Goal: Entertainment & Leisure: Browse casually

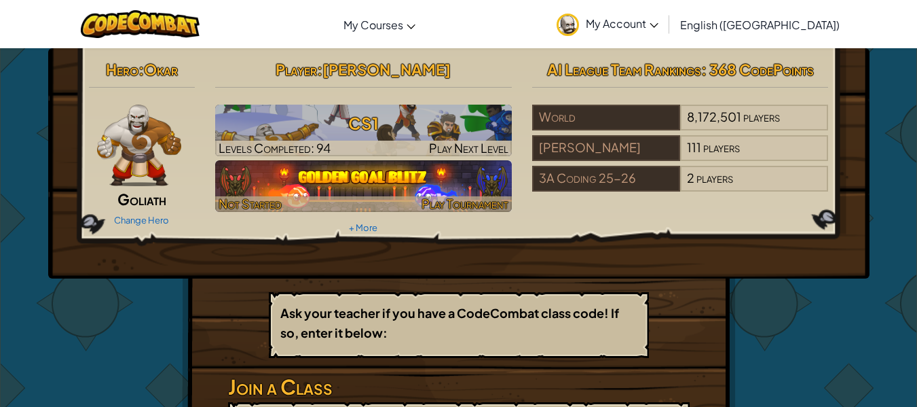
click at [407, 199] on div at bounding box center [363, 204] width 297 height 16
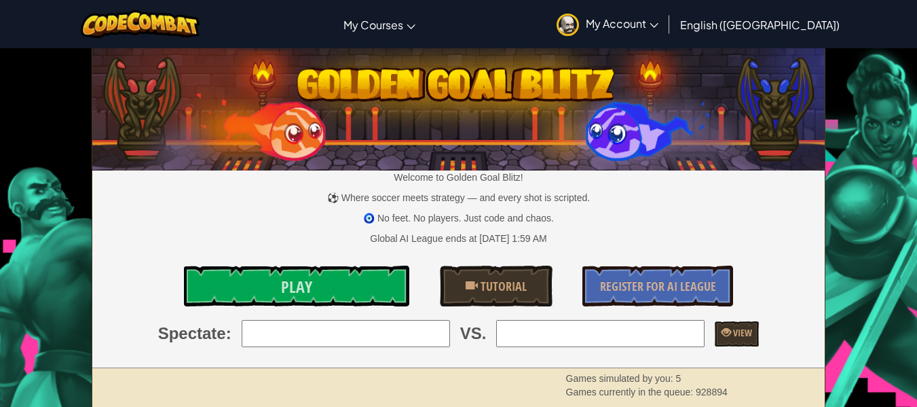
click at [407, 199] on p "⚽ Where soccer meets strategy — and every shot is scripted." at bounding box center [458, 198] width 733 height 14
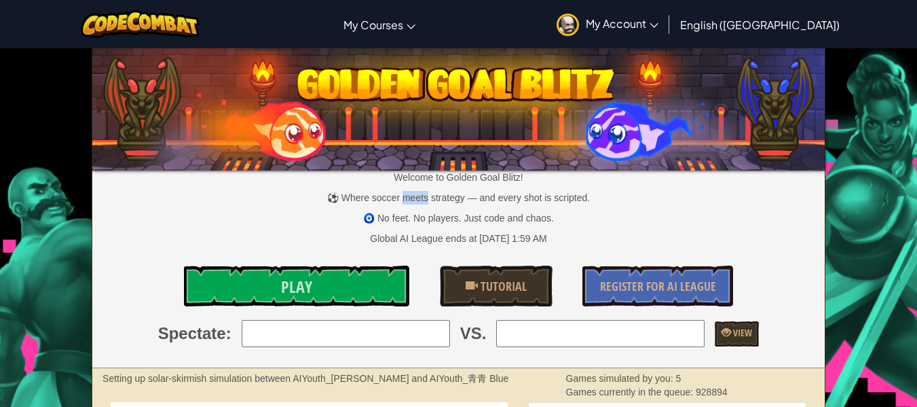
click at [407, 199] on p "⚽ Where soccer meets strategy — and every shot is scripted." at bounding box center [458, 198] width 733 height 14
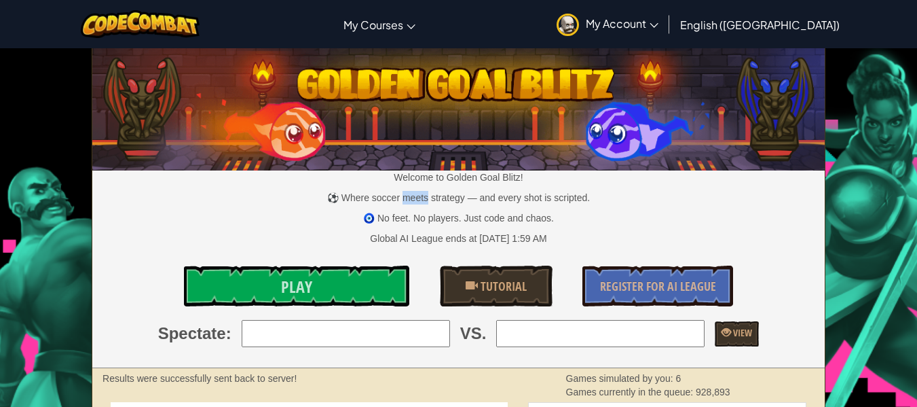
click at [364, 344] on input "search" at bounding box center [346, 333] width 208 height 27
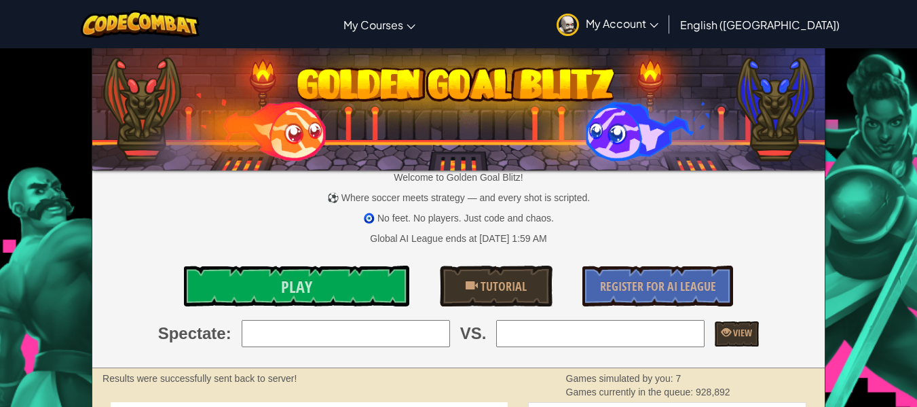
type input "1: WongYikCheung"
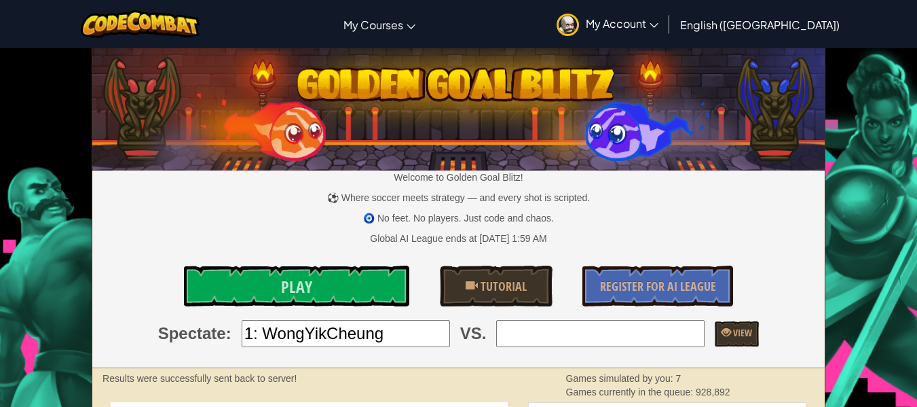
click at [537, 327] on input "search" at bounding box center [600, 333] width 208 height 27
click at [626, 344] on input "1: WongYikCheung" at bounding box center [600, 333] width 208 height 27
click at [683, 340] on input "1: WongYikCheung" at bounding box center [600, 333] width 208 height 27
type input "1"
click at [615, 344] on input "search" at bounding box center [600, 333] width 208 height 27
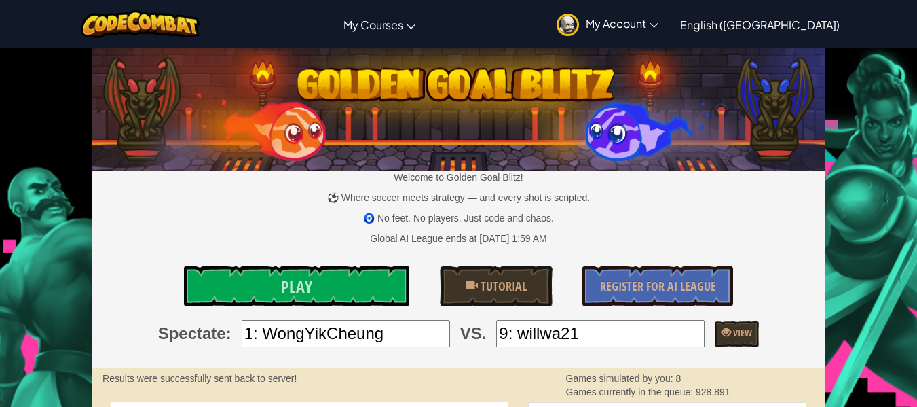
click at [744, 320] on div "Welcome to Golden Goal Blitz! ⚽ Where soccer meets strategy — and every shot is…" at bounding box center [458, 208] width 733 height 319
click at [734, 330] on span "View" at bounding box center [741, 332] width 21 height 13
click at [686, 345] on input "9: willwa21" at bounding box center [600, 333] width 208 height 27
type input "9"
click at [553, 335] on input "search" at bounding box center [600, 333] width 208 height 27
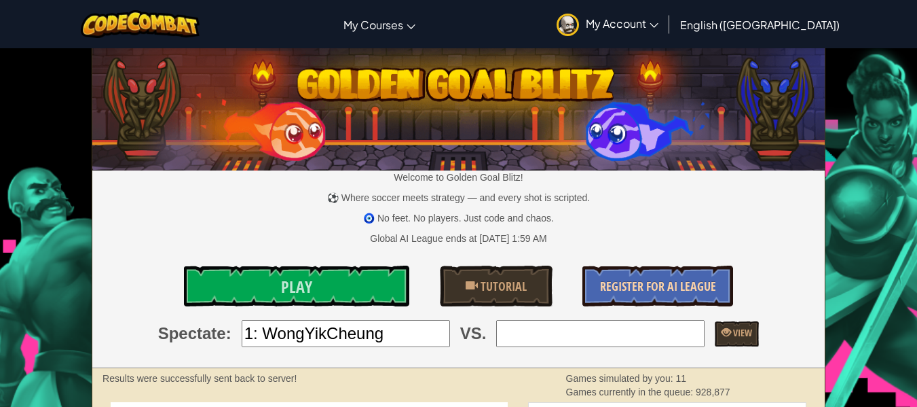
type input "2: zhangjingdong+gplus"
click at [734, 331] on span "View" at bounding box center [741, 332] width 21 height 13
